Goal: Transaction & Acquisition: Purchase product/service

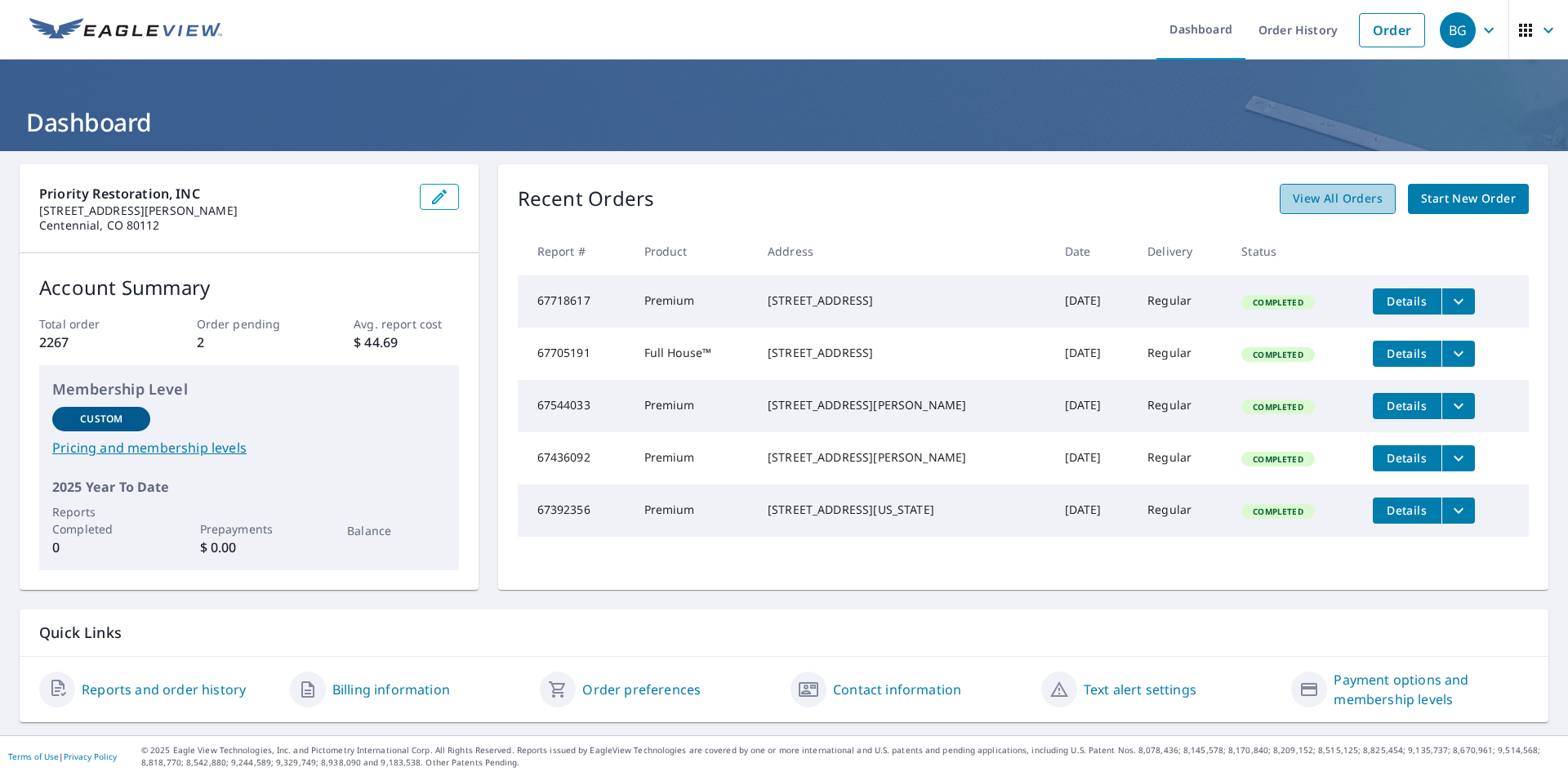
click at [1361, 205] on span "View All Orders" at bounding box center [1338, 199] width 90 height 20
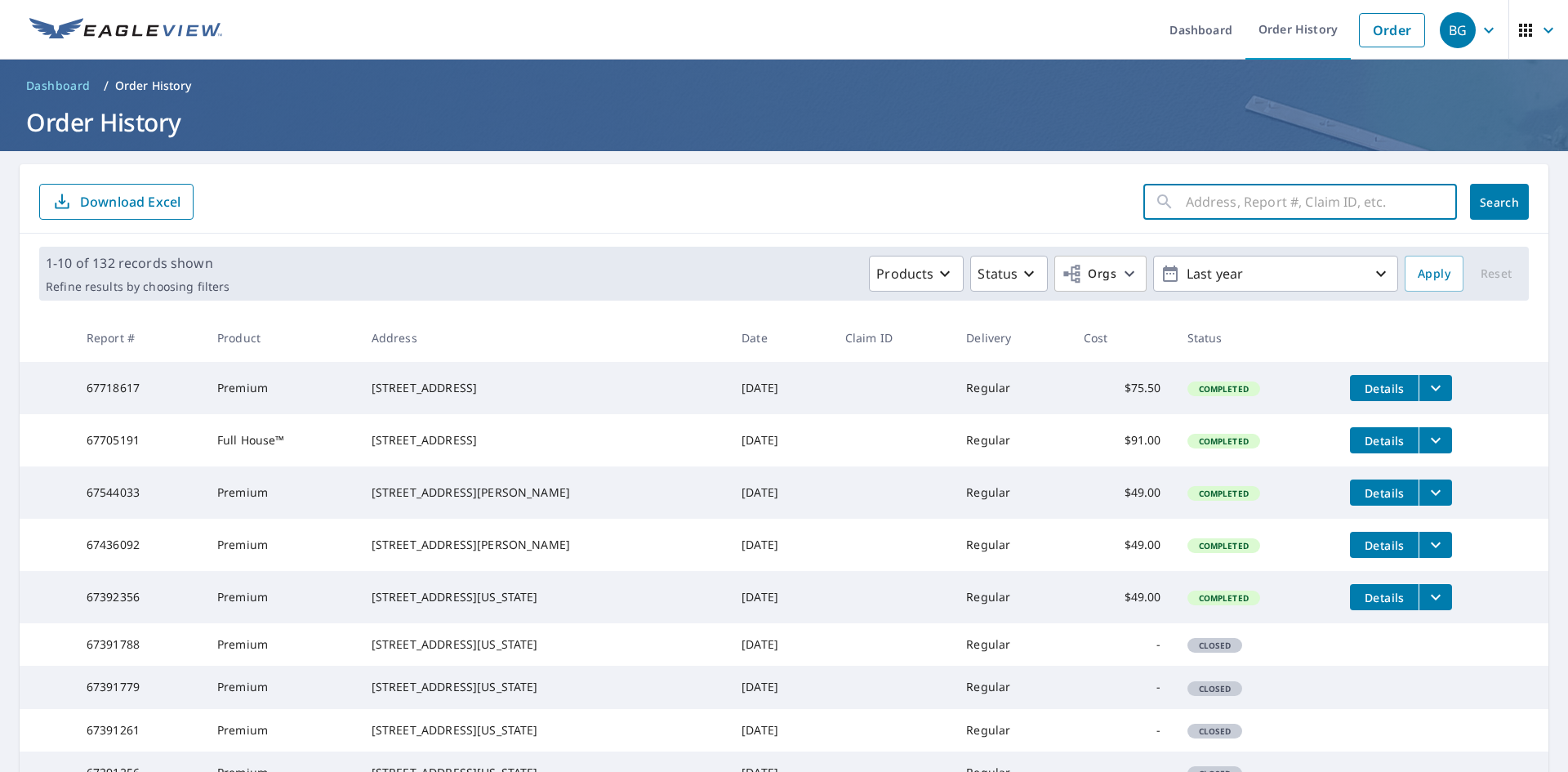
click at [1276, 200] on input "text" at bounding box center [1322, 202] width 272 height 46
type input "5831"
click button "Search" at bounding box center [1499, 201] width 59 height 36
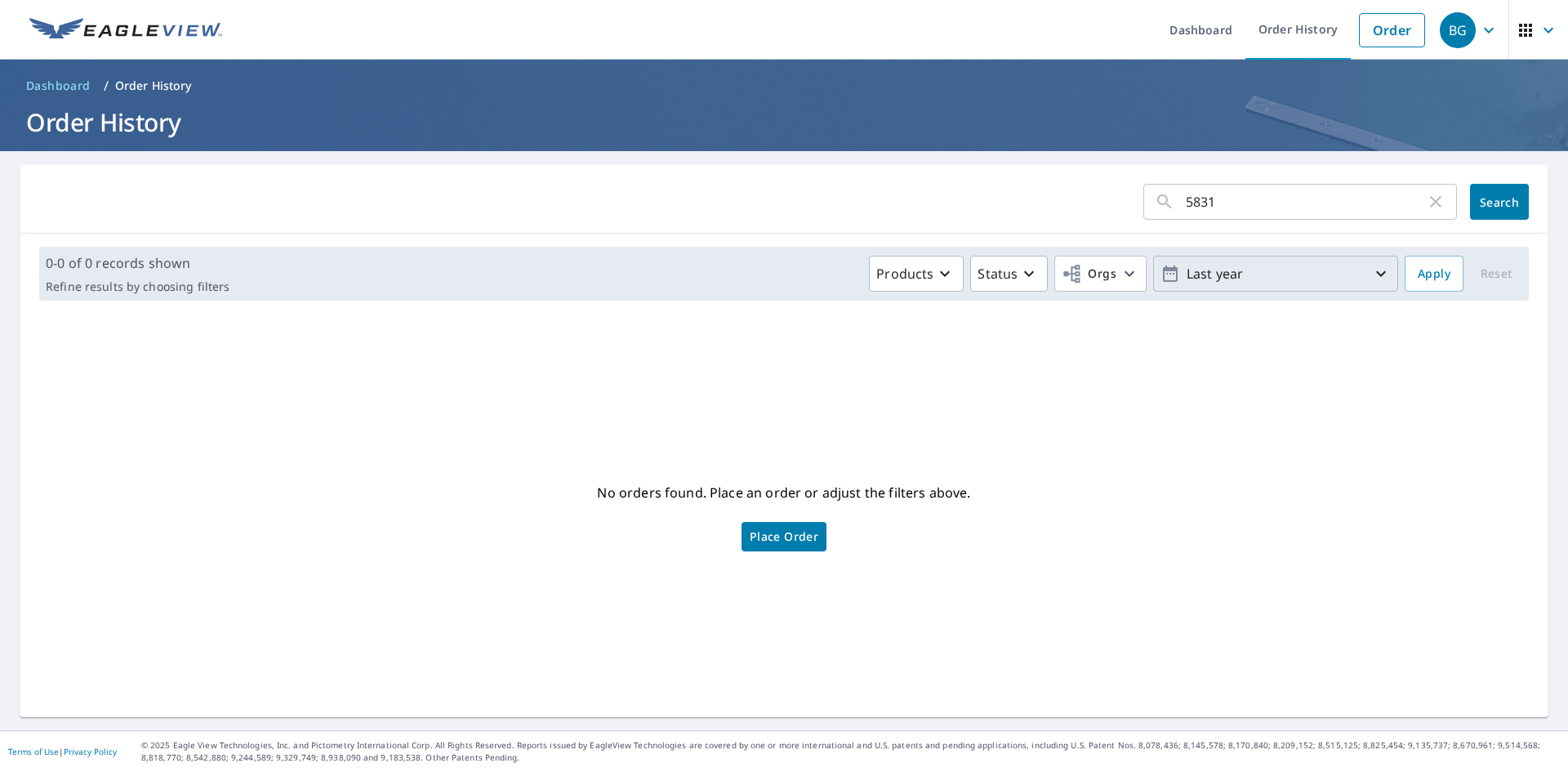
click at [1350, 278] on p "Last year" at bounding box center [1275, 274] width 191 height 28
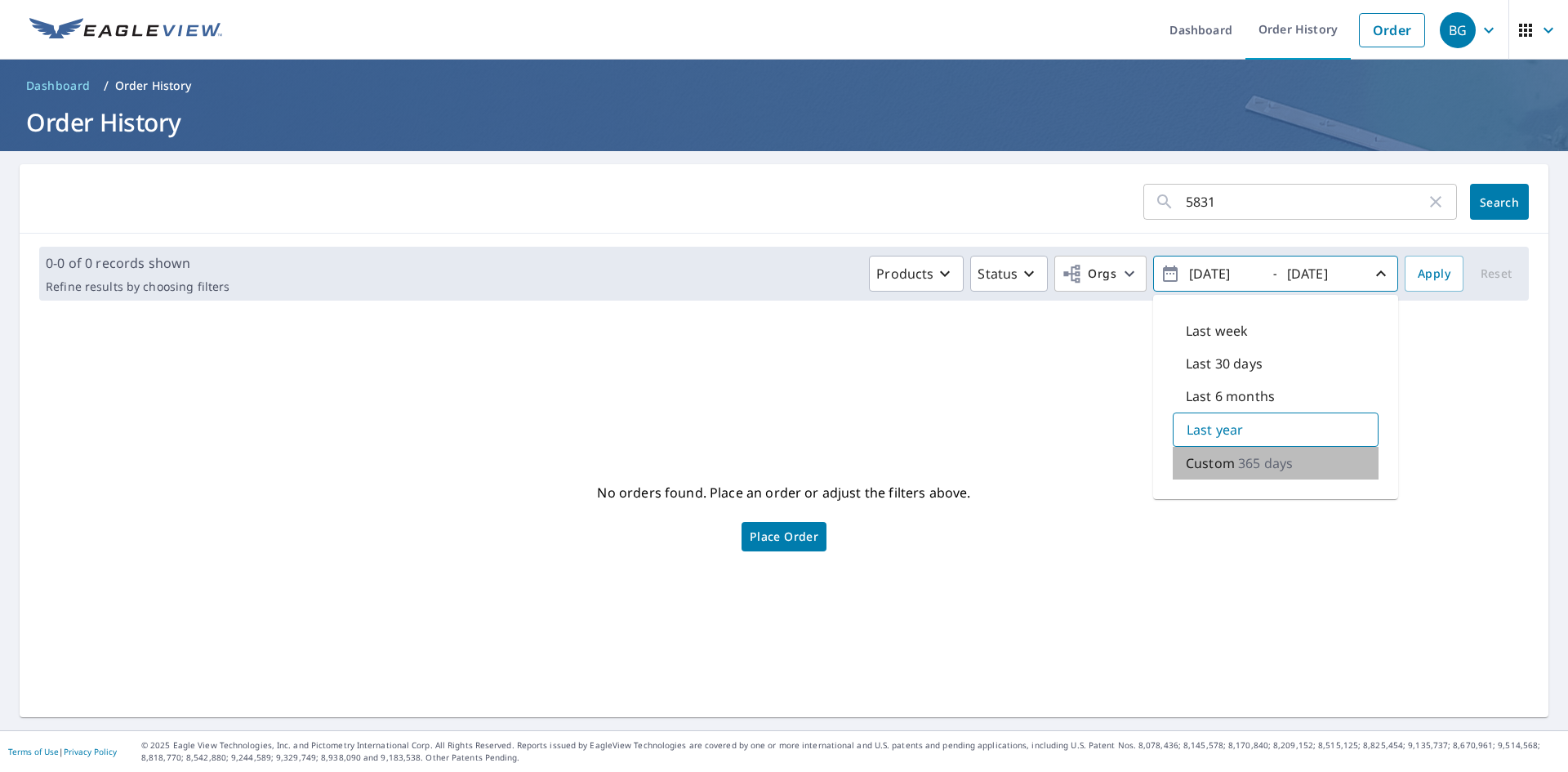
click at [1245, 464] on p "365 days" at bounding box center [1266, 463] width 55 height 19
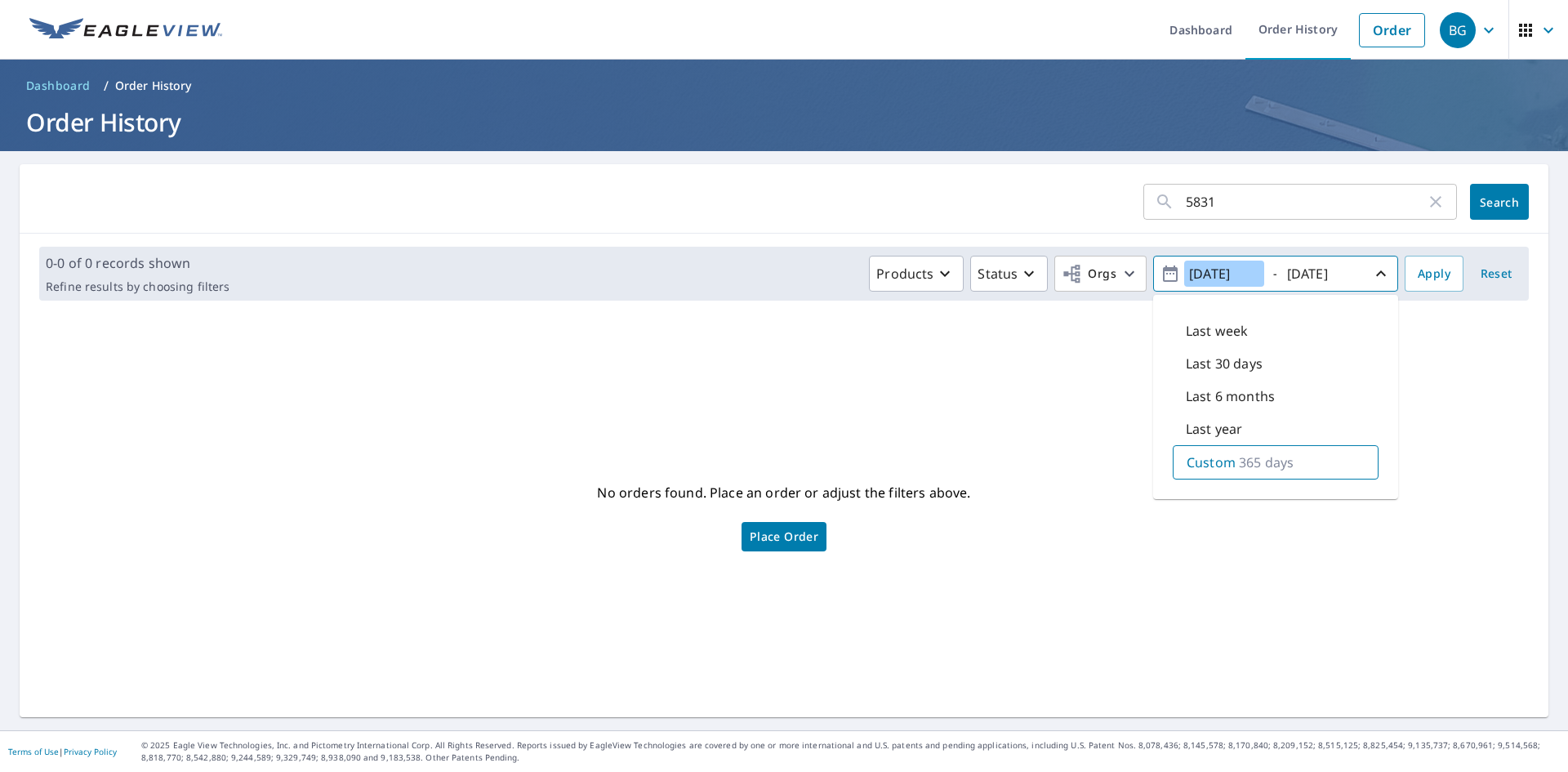
click at [1204, 274] on input "[DATE]" at bounding box center [1224, 274] width 80 height 26
type input "[DATE]"
click at [1430, 270] on span "Apply" at bounding box center [1435, 274] width 33 height 20
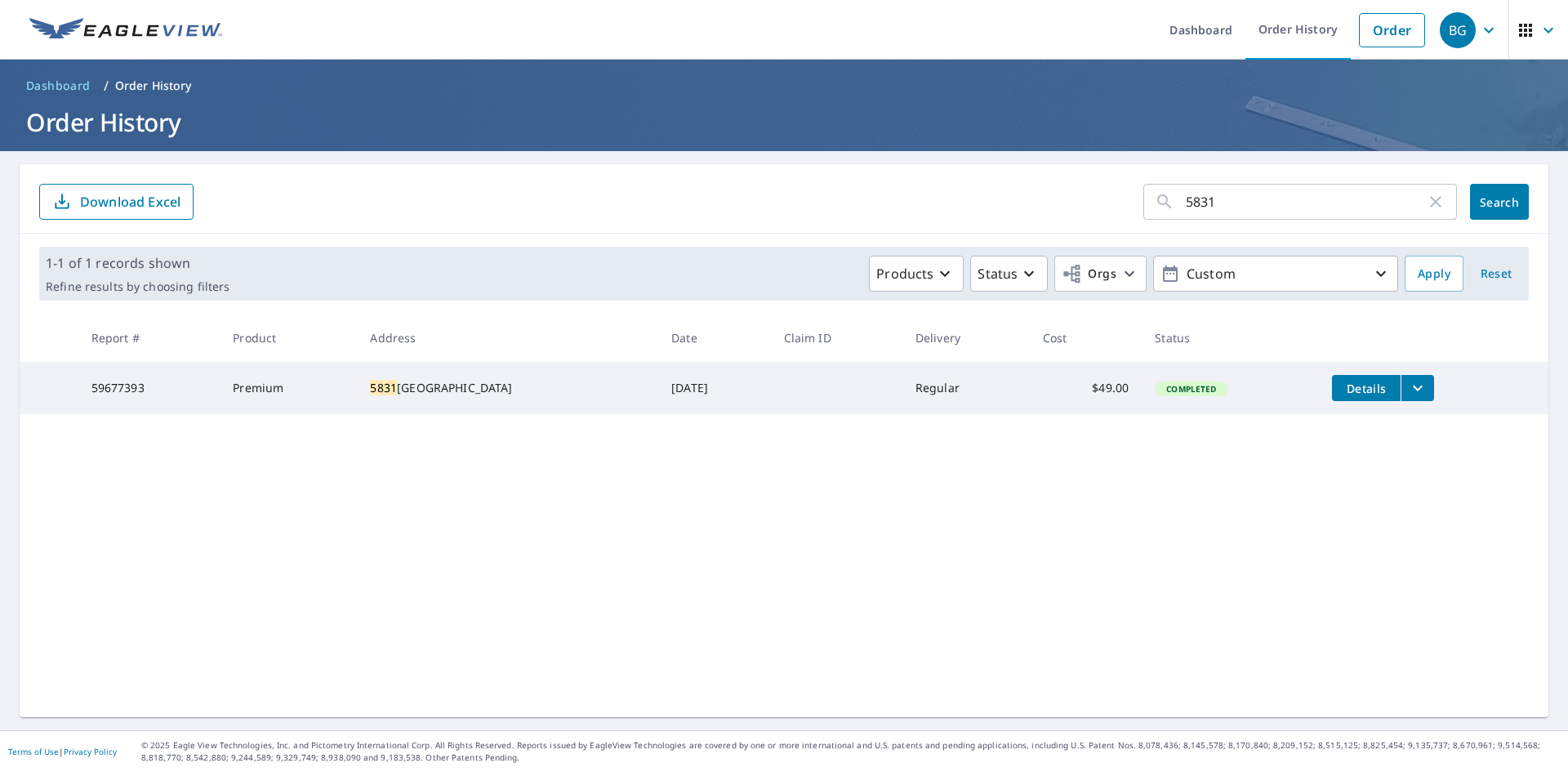
click at [1408, 390] on icon "filesDropdownBtn-59677393" at bounding box center [1418, 387] width 19 height 19
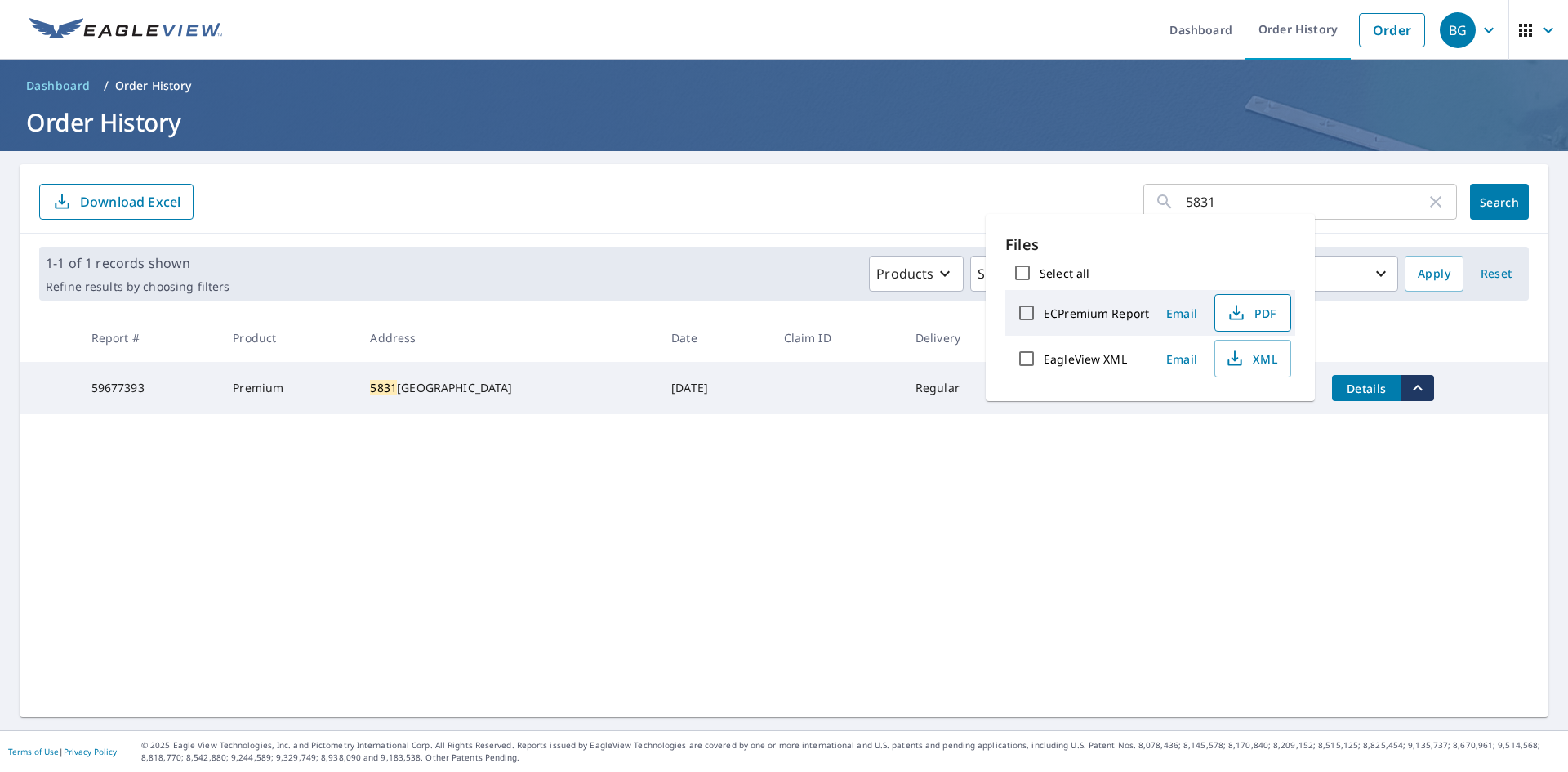
click at [1254, 310] on span "PDF" at bounding box center [1251, 312] width 52 height 19
click at [1258, 360] on span "XML" at bounding box center [1251, 358] width 52 height 19
click at [1027, 594] on div "5831 ​ Search Download Excel 1-1 of 1 records shown Refine results by choosing …" at bounding box center [784, 441] width 1529 height 554
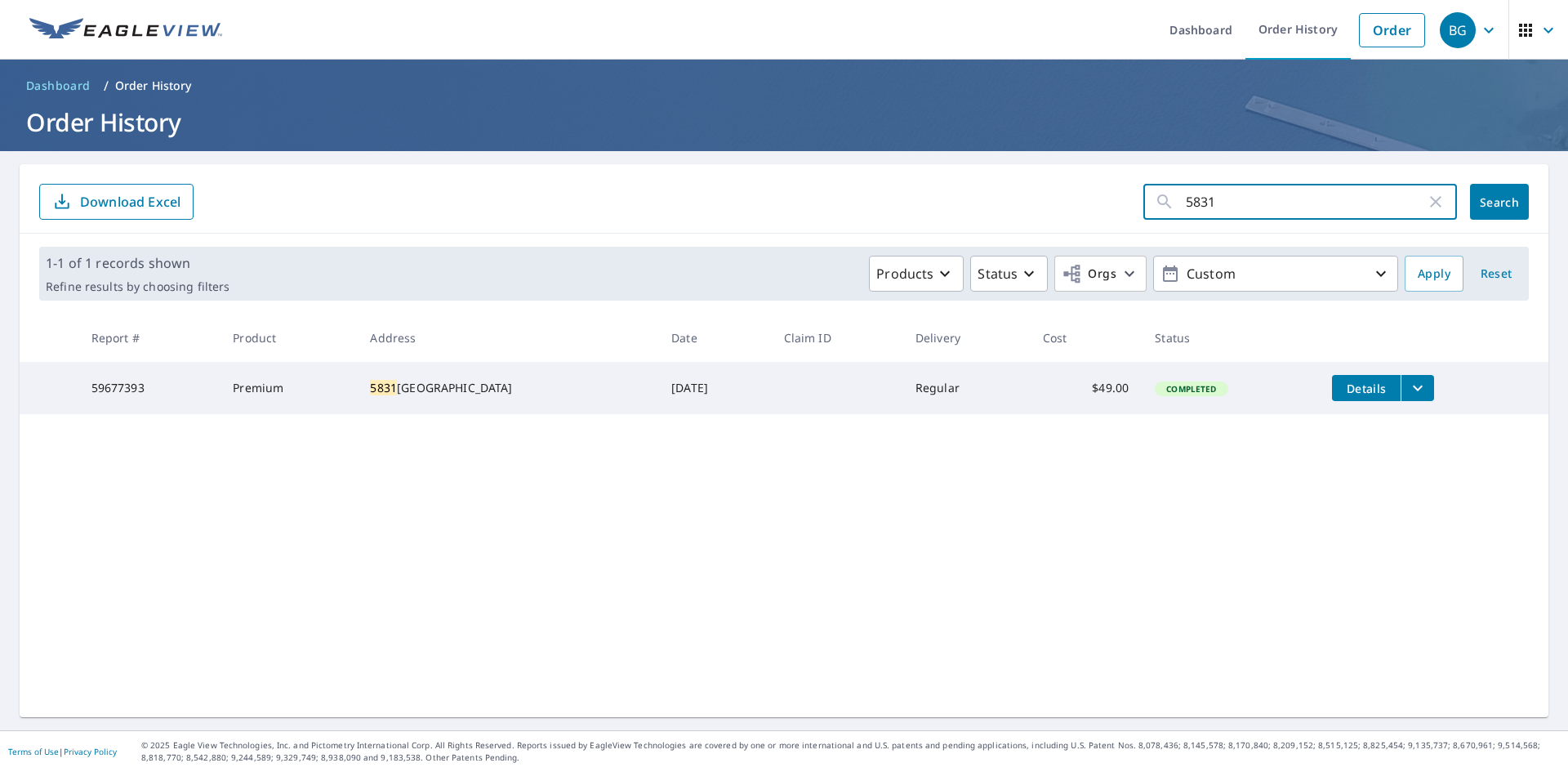
drag, startPoint x: 1252, startPoint y: 205, endPoint x: 1047, endPoint y: 177, distance: 206.9
click at [1047, 177] on div "5831 ​ Search Download Excel" at bounding box center [784, 199] width 1529 height 70
click at [61, 83] on span "Dashboard" at bounding box center [58, 86] width 64 height 17
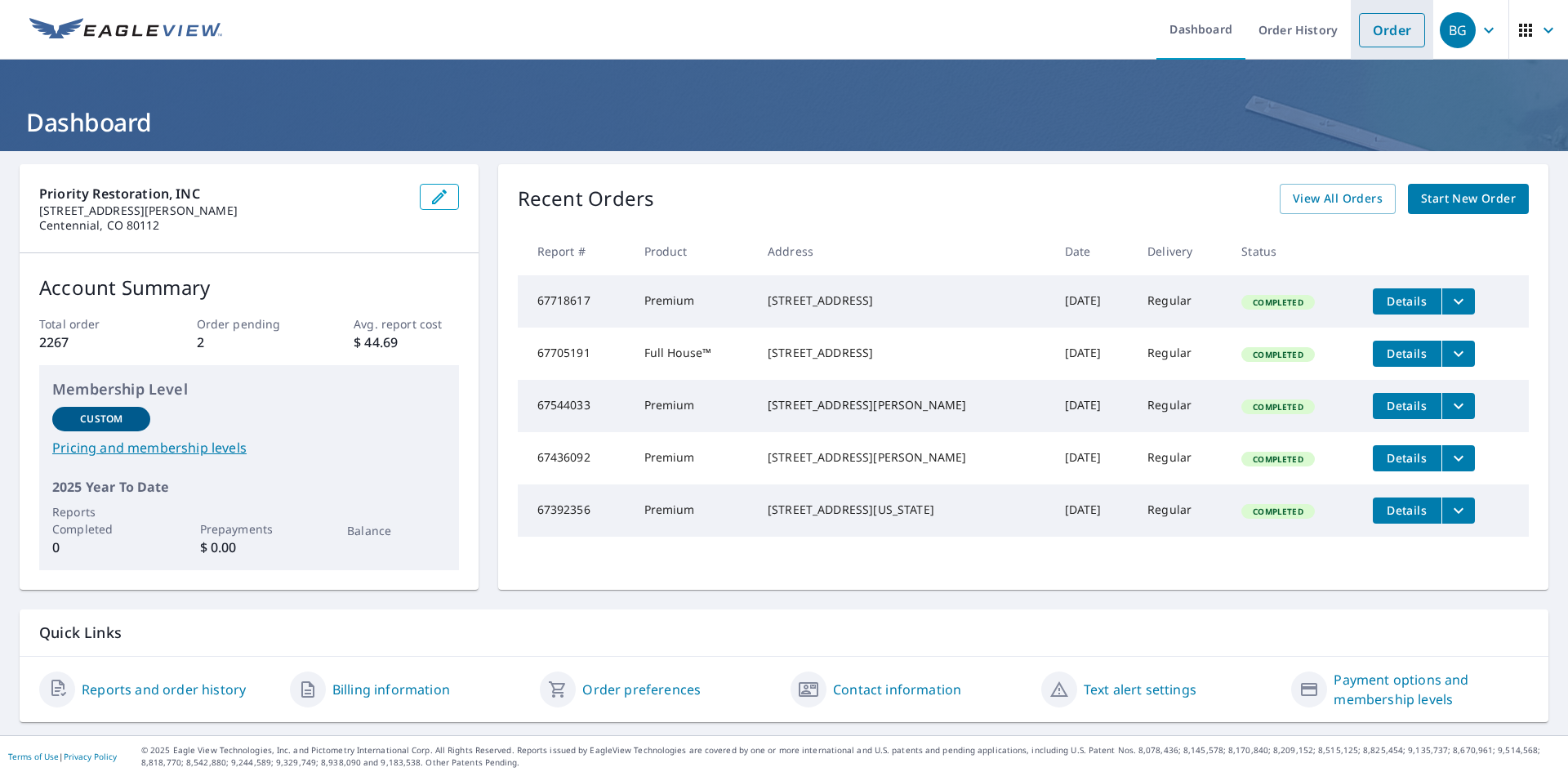
click at [1388, 28] on link "Order" at bounding box center [1392, 29] width 66 height 34
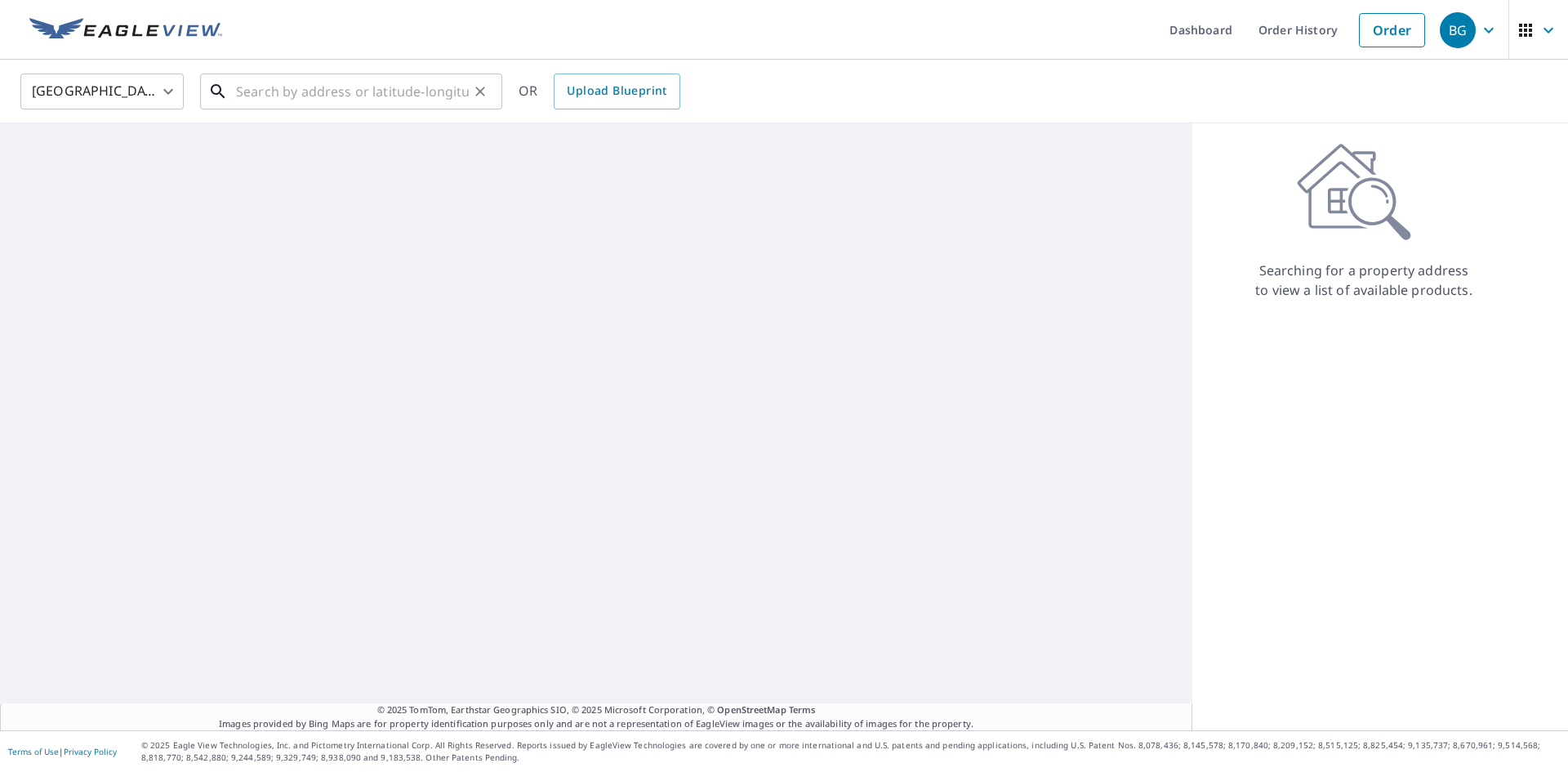
click at [388, 88] on input "text" at bounding box center [352, 92] width 233 height 46
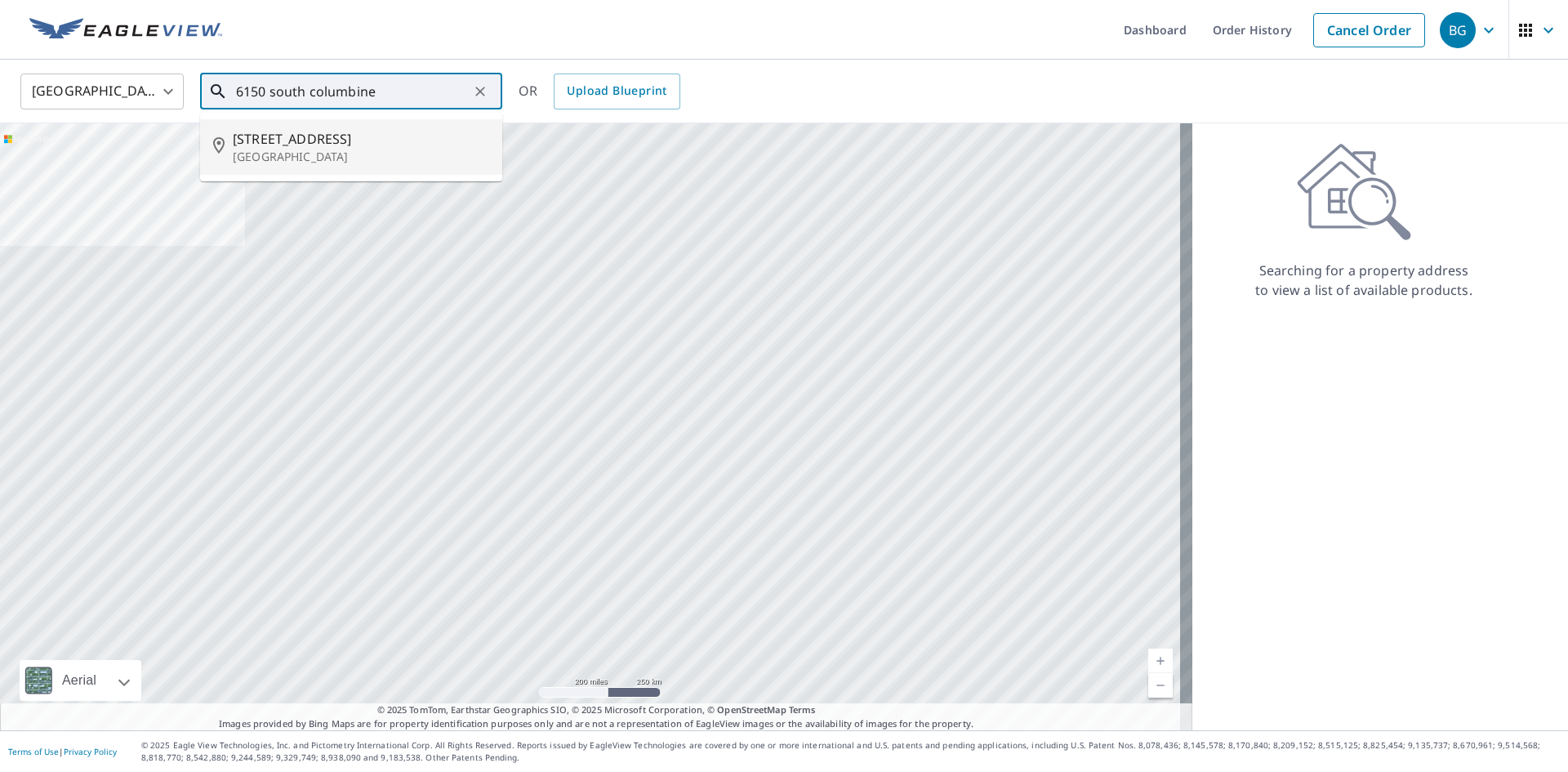
click at [328, 162] on p "[GEOGRAPHIC_DATA]" at bounding box center [361, 157] width 257 height 17
type input "[STREET_ADDRESS]"
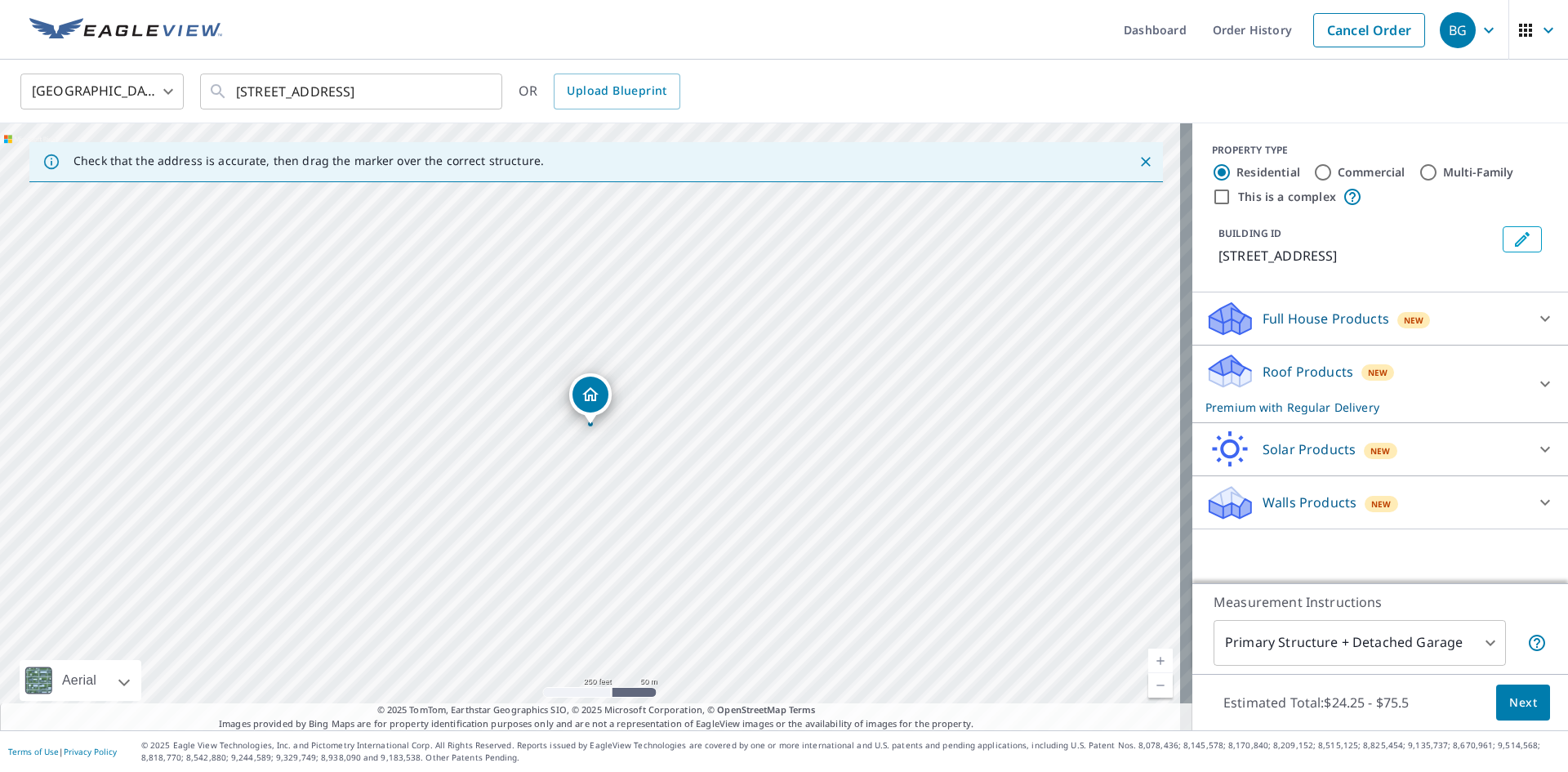
click at [1465, 644] on body "BG BG Dashboard Order History Cancel Order BG [GEOGRAPHIC_DATA] [GEOGRAPHIC_DAT…" at bounding box center [784, 386] width 1568 height 772
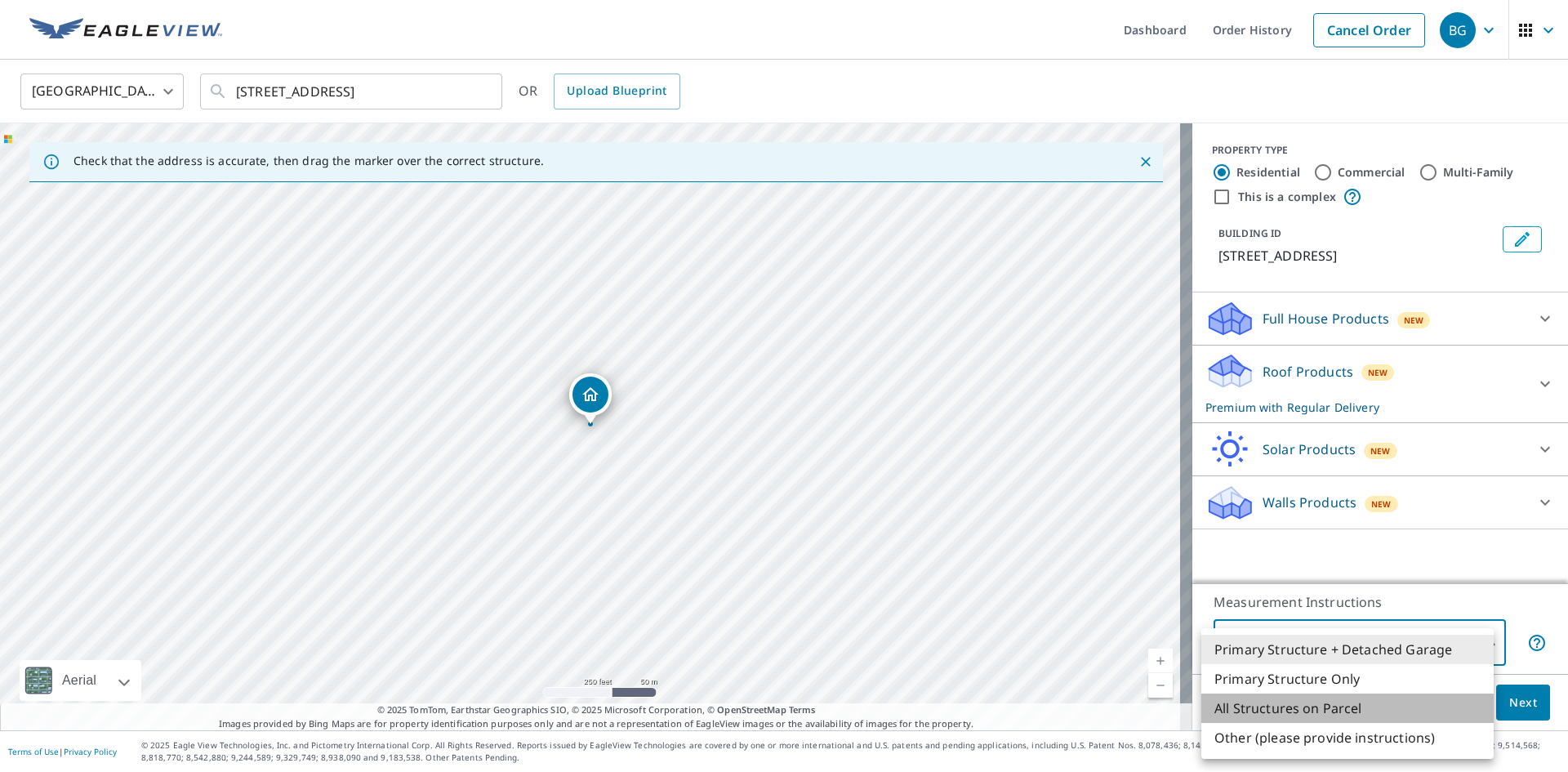
click at [1351, 706] on li "All Structures on Parcel" at bounding box center [1348, 709] width 293 height 29
type input "3"
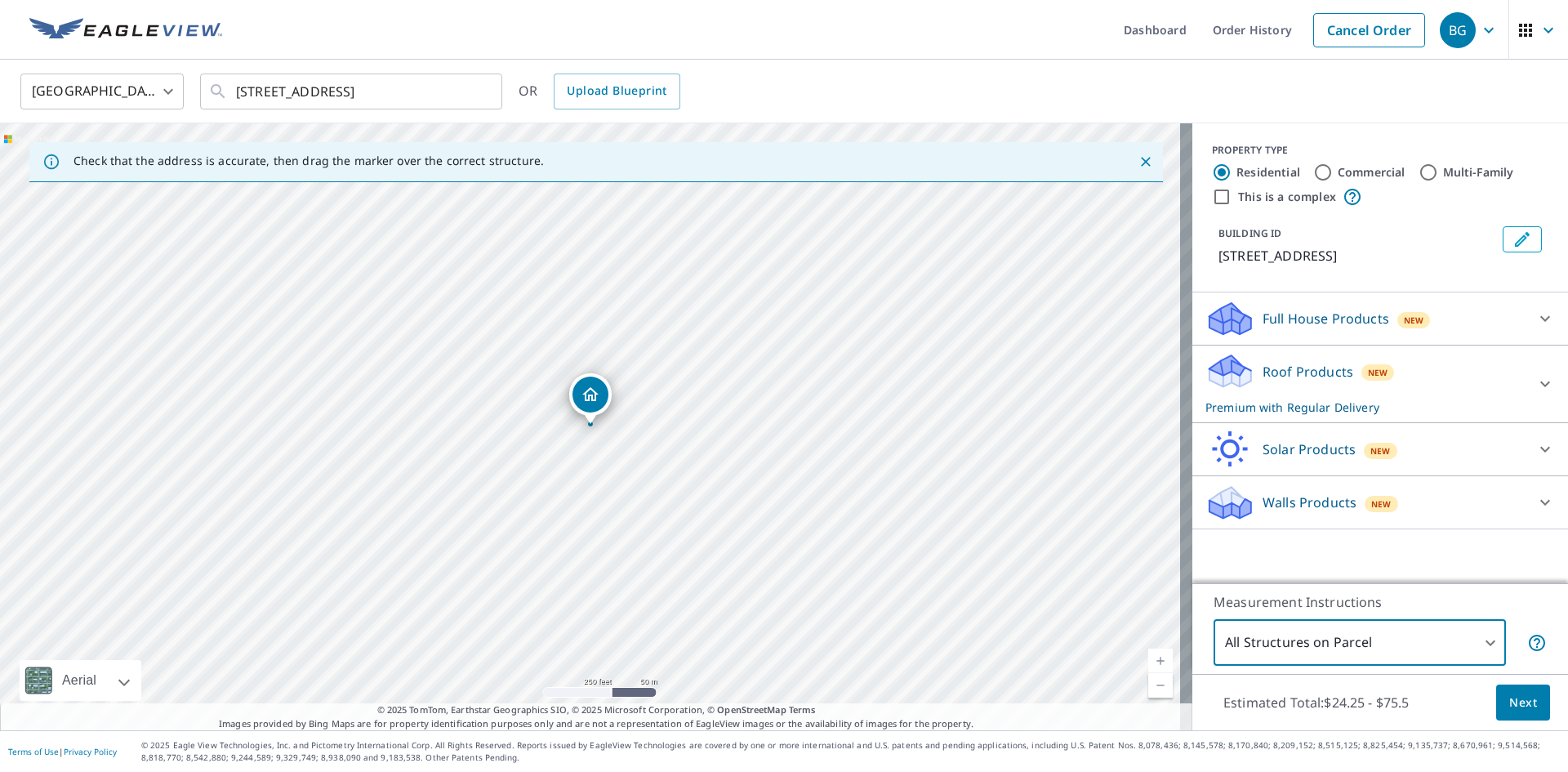
click at [1397, 635] on body "BG BG Dashboard Order History Cancel Order BG [GEOGRAPHIC_DATA] [GEOGRAPHIC_DAT…" at bounding box center [784, 386] width 1568 height 772
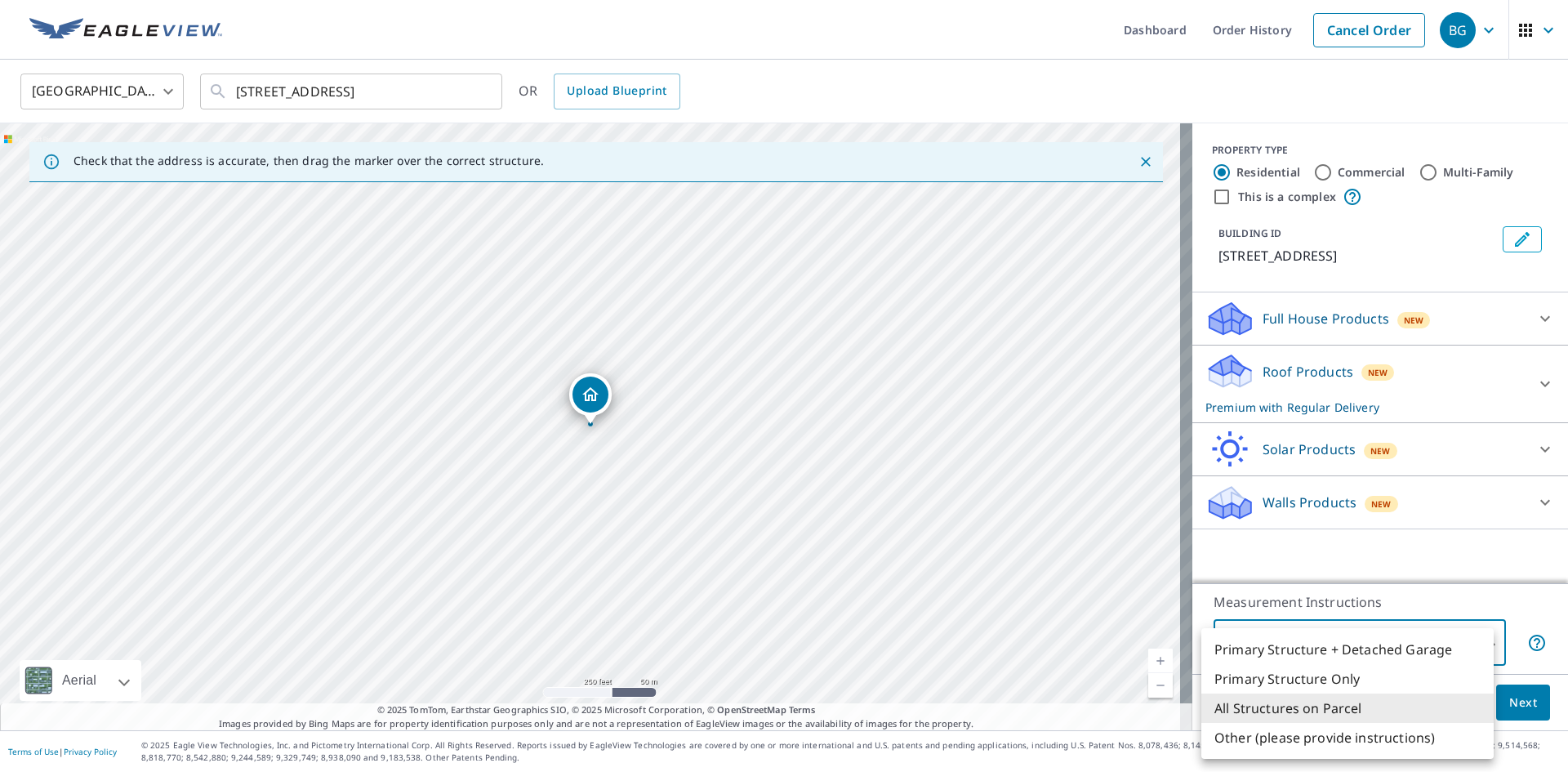
click at [1411, 617] on div at bounding box center [784, 386] width 1568 height 772
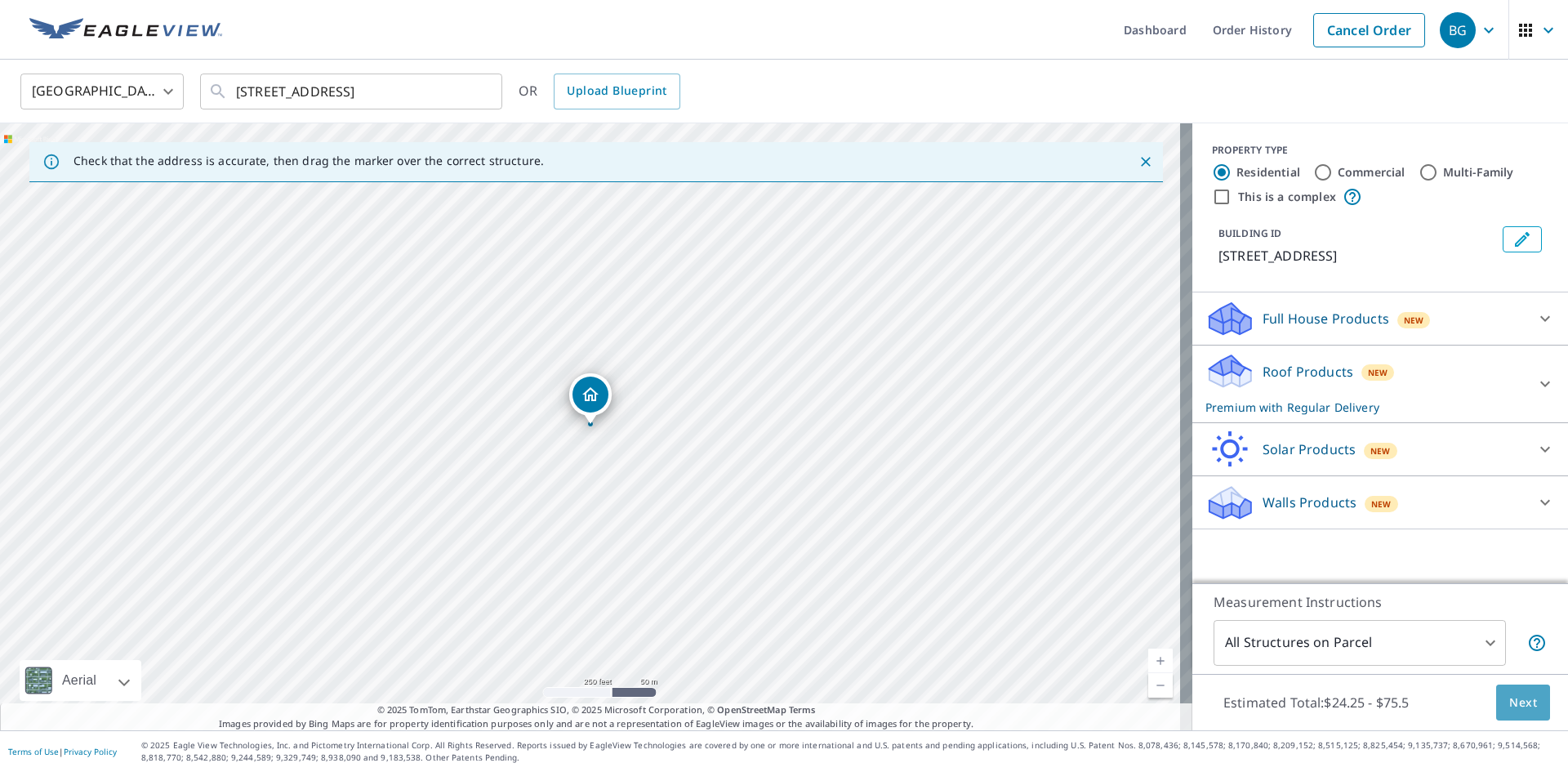
click at [1515, 706] on span "Next" at bounding box center [1523, 703] width 28 height 20
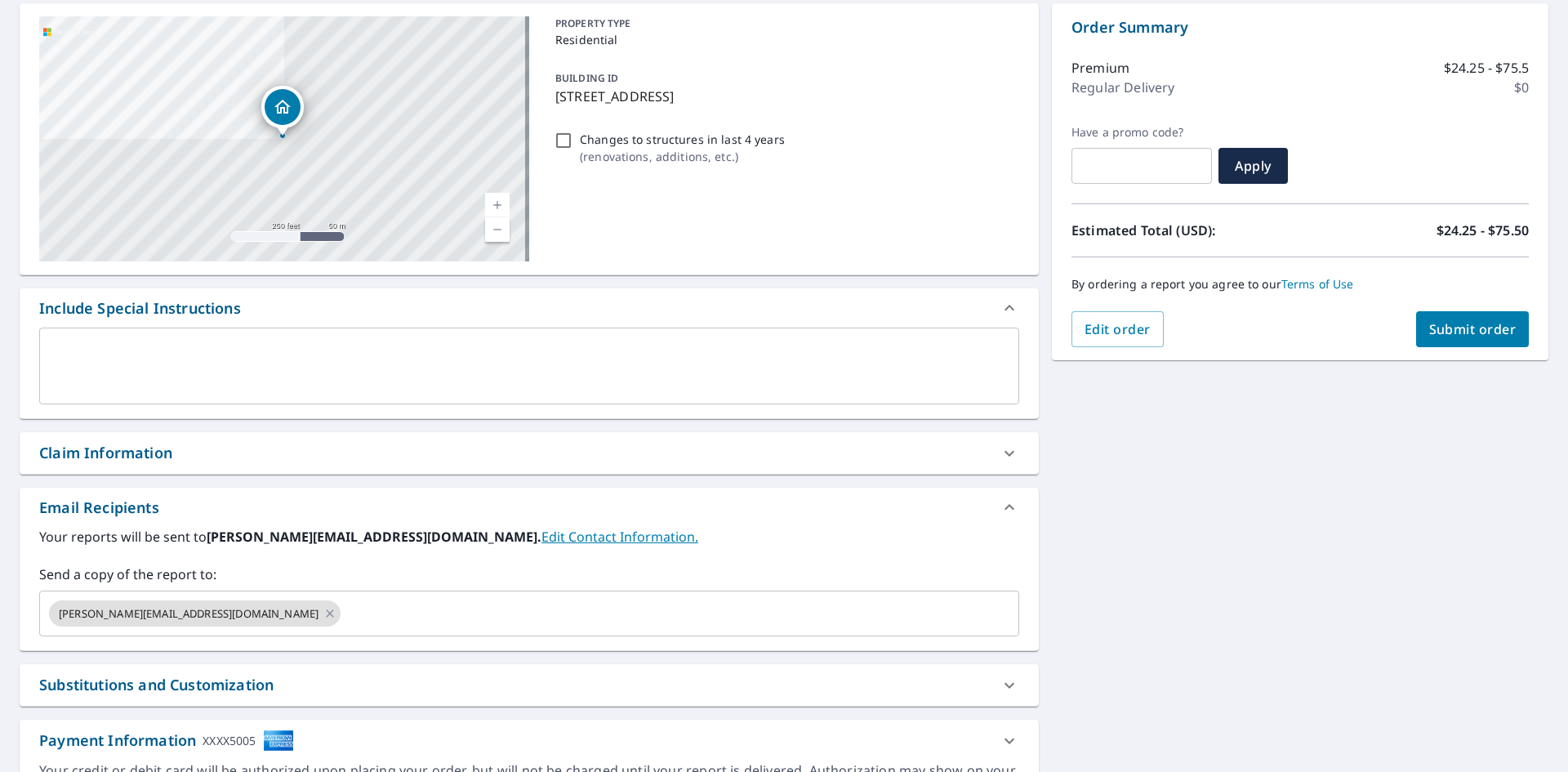
scroll to position [82, 0]
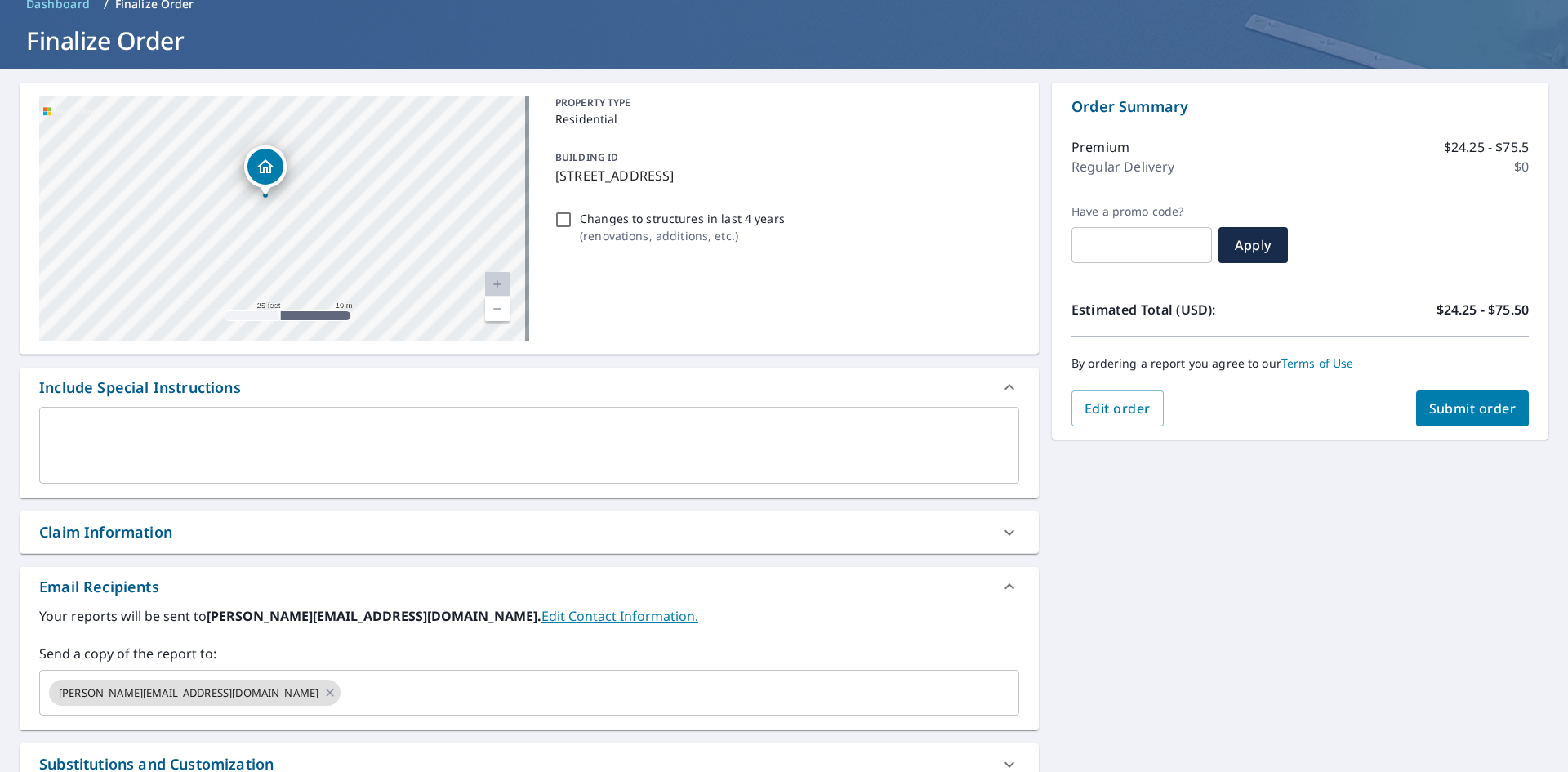
drag, startPoint x: 253, startPoint y: 175, endPoint x: 339, endPoint y: 305, distance: 155.9
click at [339, 305] on div "[STREET_ADDRESS]" at bounding box center [284, 218] width 490 height 245
drag, startPoint x: 391, startPoint y: 265, endPoint x: 361, endPoint y: 232, distance: 44.6
click at [361, 232] on div "[STREET_ADDRESS]" at bounding box center [284, 218] width 490 height 245
click at [333, 676] on div "[PERSON_NAME][EMAIL_ADDRESS][DOMAIN_NAME] ​" at bounding box center [529, 693] width 980 height 46
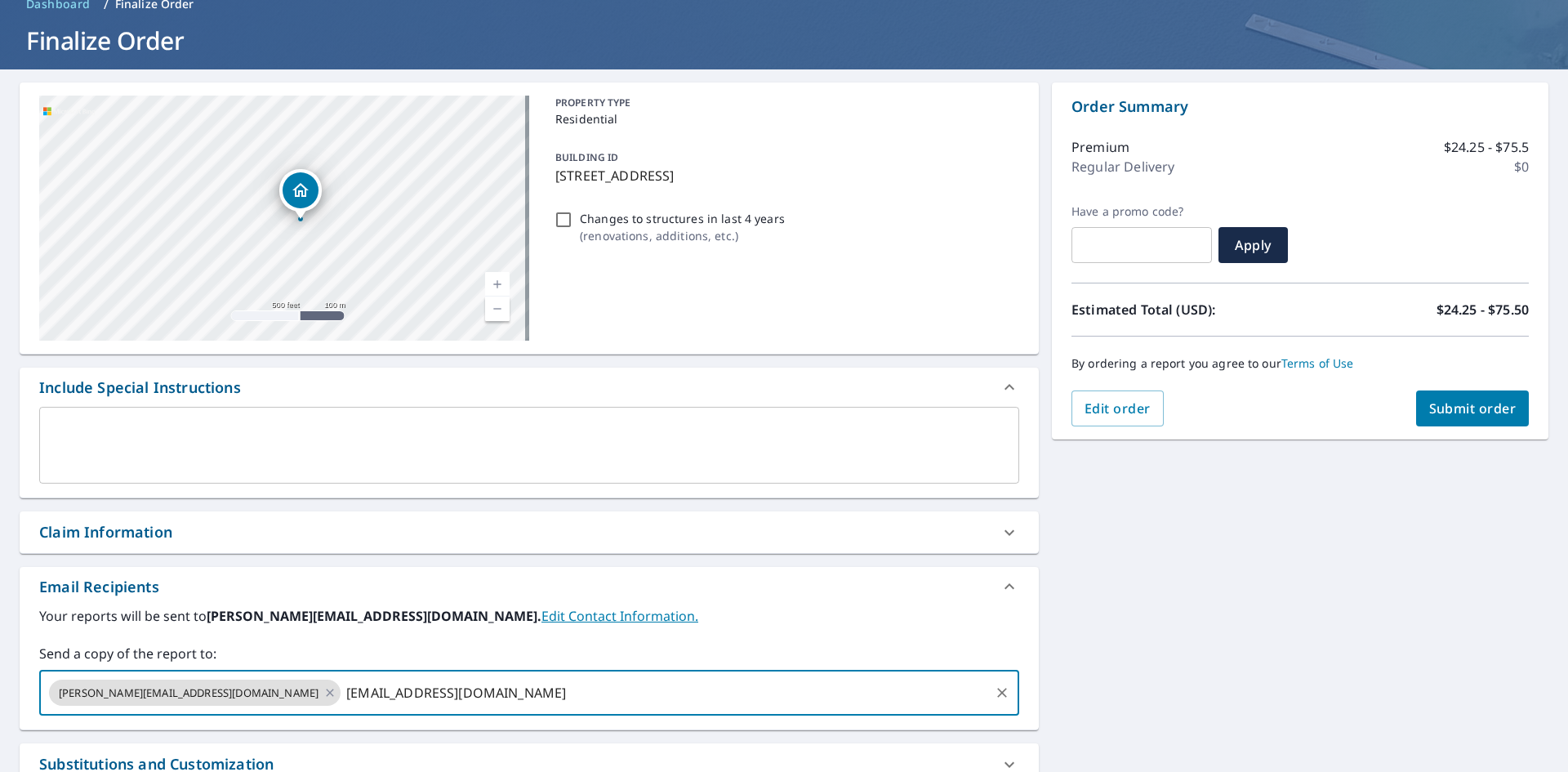
type input "[EMAIL_ADDRESS][DOMAIN_NAME]"
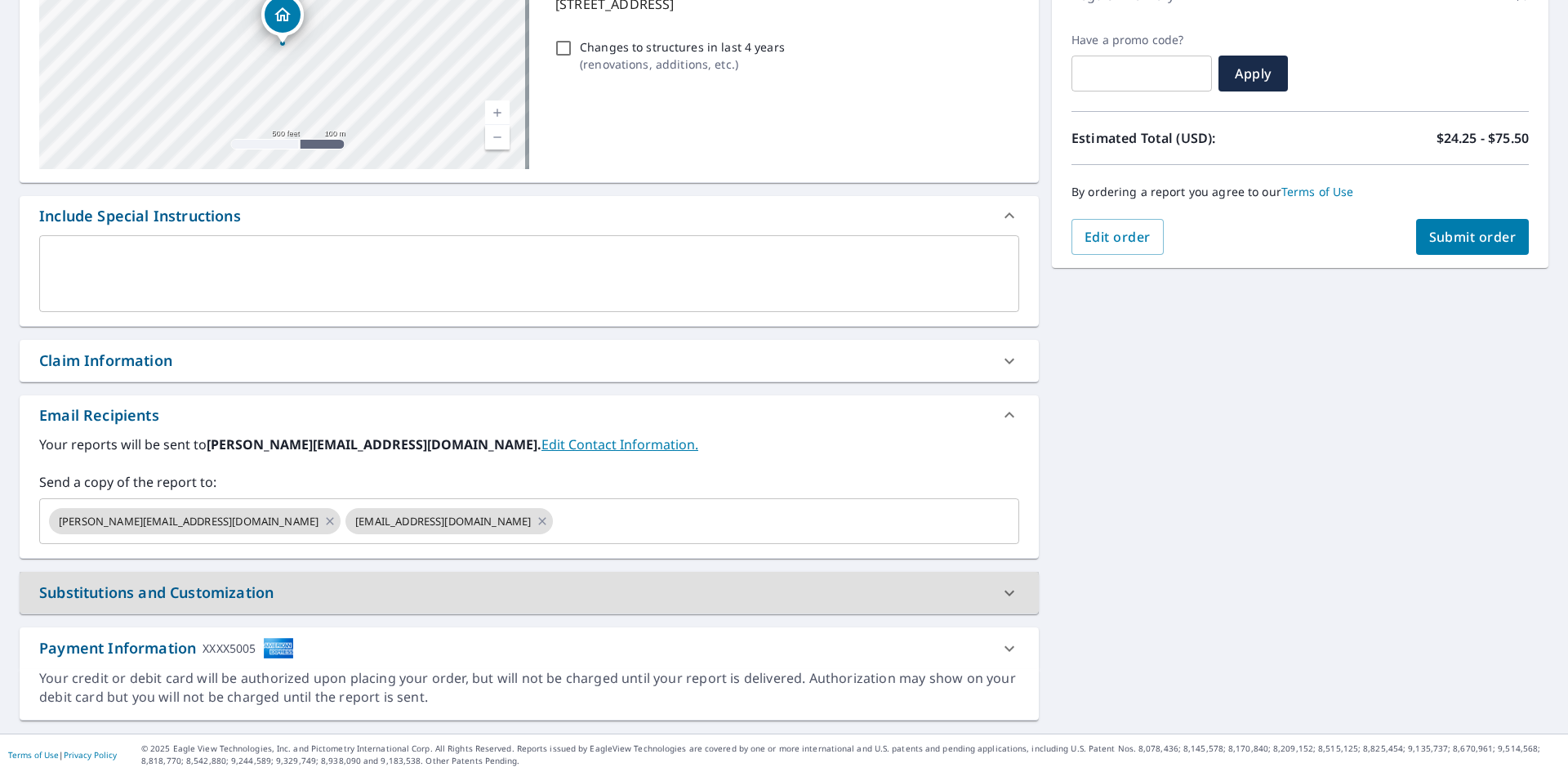
scroll to position [257, 0]
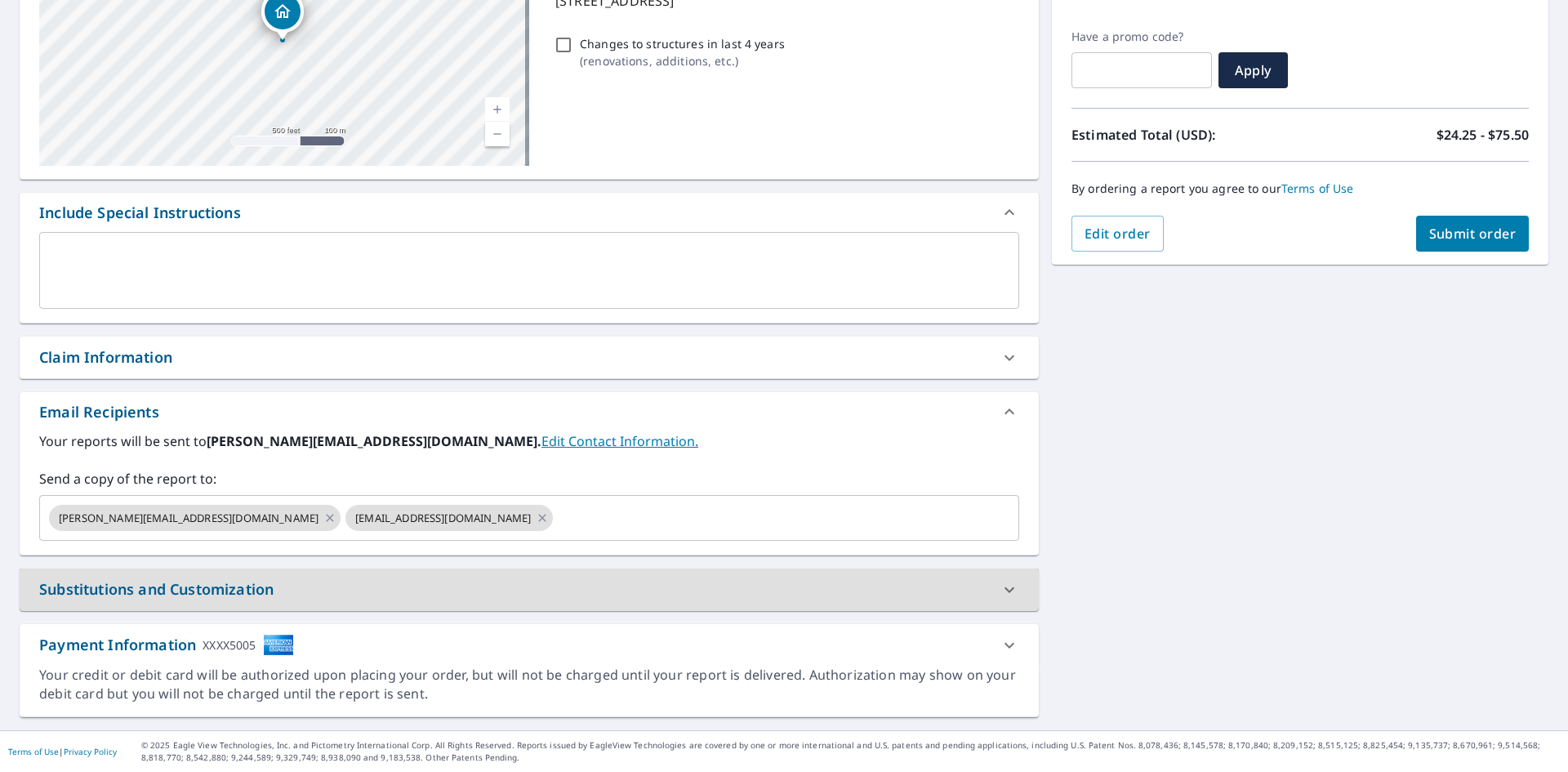
click at [1456, 238] on span "Submit order" at bounding box center [1473, 234] width 87 height 18
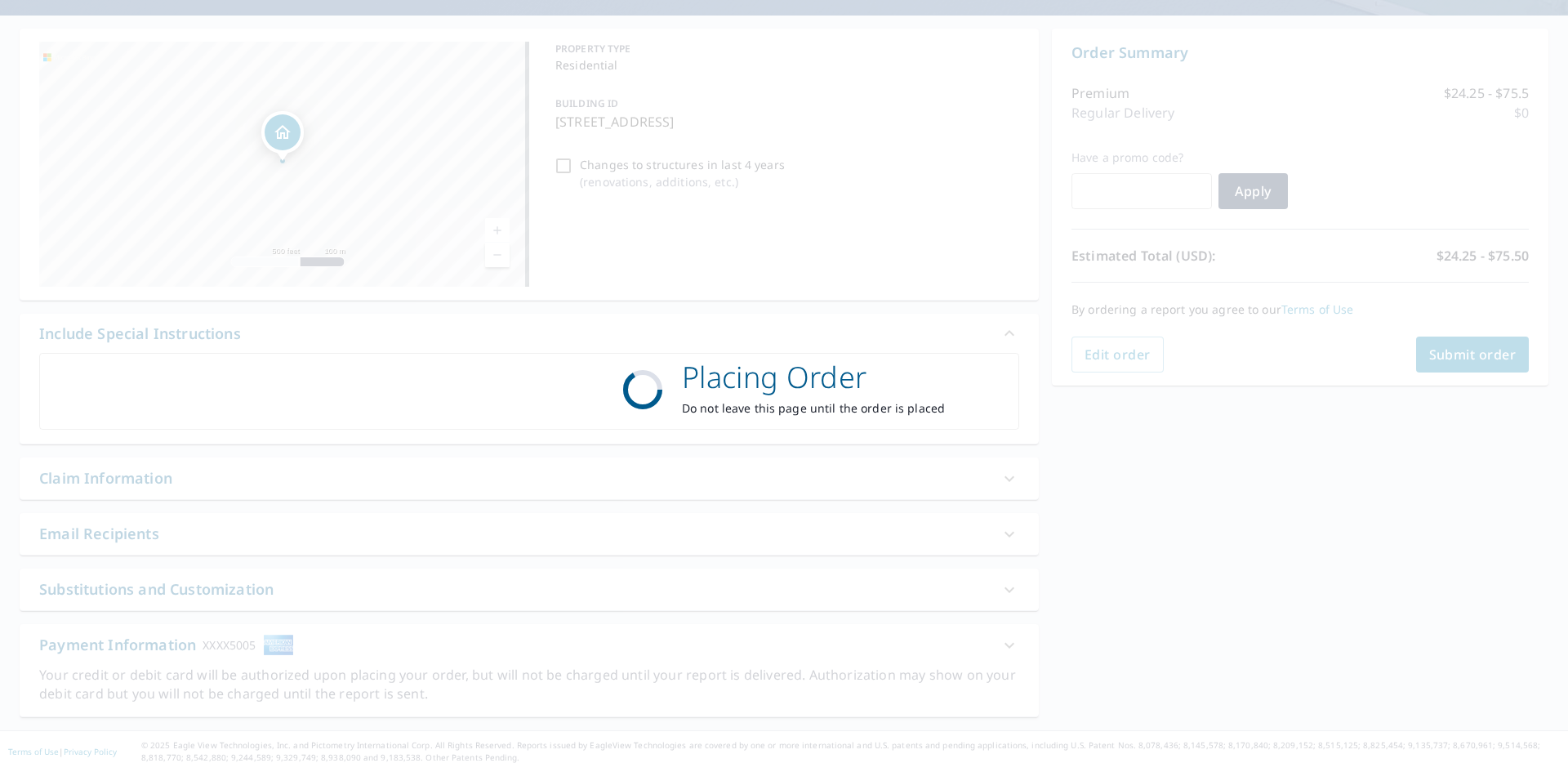
scroll to position [136, 0]
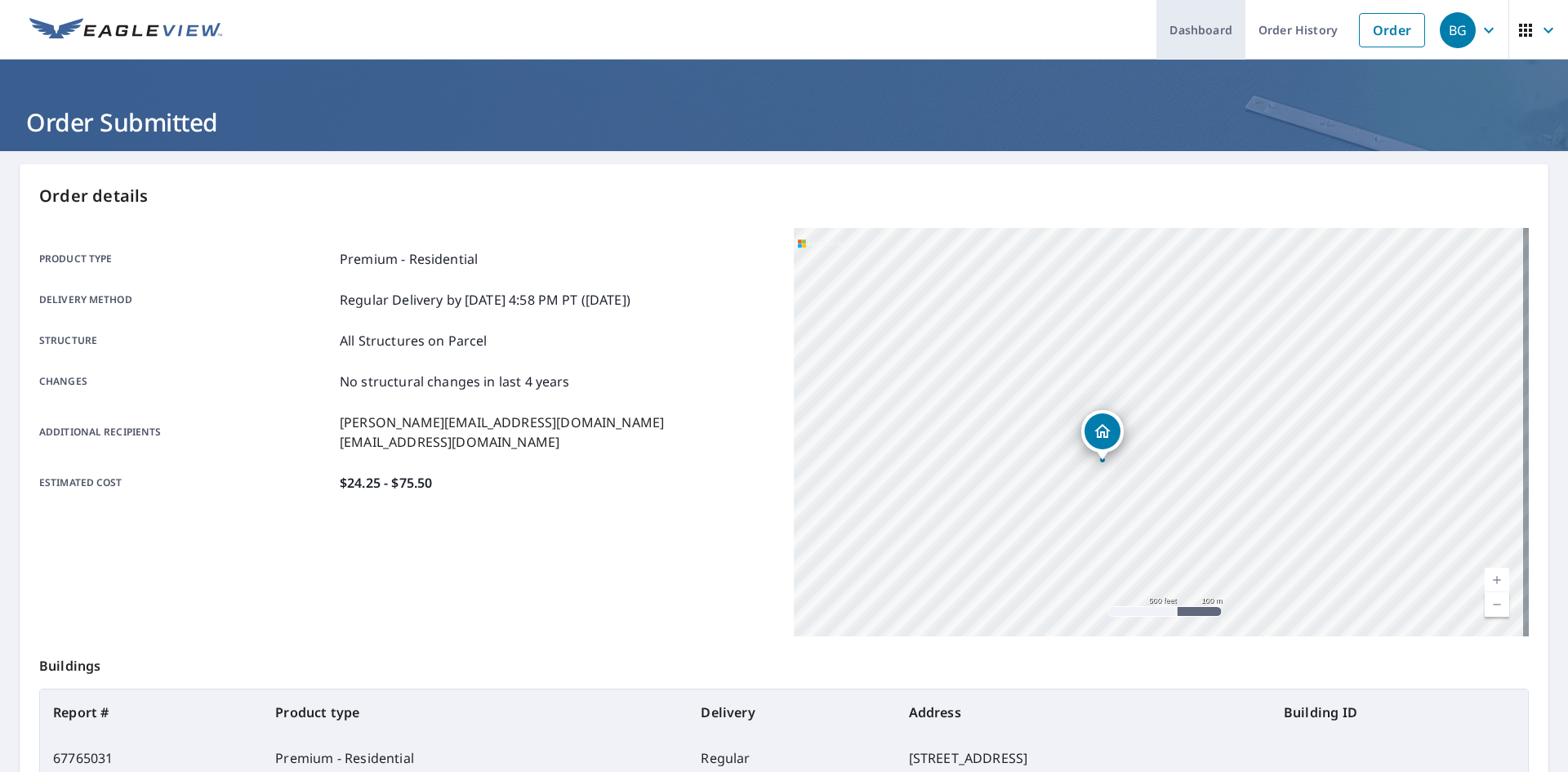
click at [1187, 41] on link "Dashboard" at bounding box center [1201, 29] width 89 height 60
